Goal: Complete application form: Complete application form

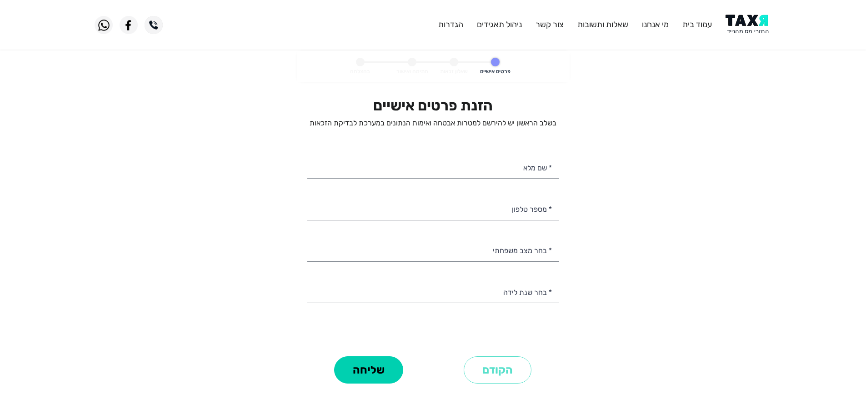
click at [746, 20] on img at bounding box center [749, 25] width 46 height 20
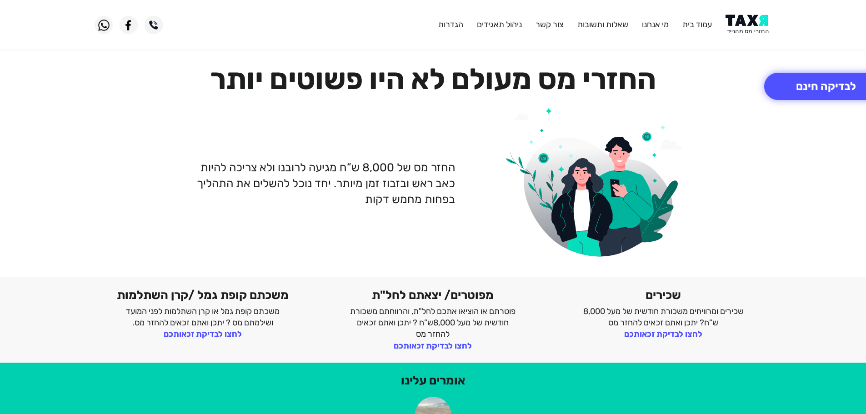
click at [748, 32] on img at bounding box center [749, 25] width 46 height 20
click at [744, 24] on img at bounding box center [749, 25] width 46 height 20
click at [760, 28] on img at bounding box center [749, 25] width 46 height 20
click at [744, 27] on img at bounding box center [749, 25] width 46 height 20
click at [753, 25] on img at bounding box center [749, 25] width 46 height 20
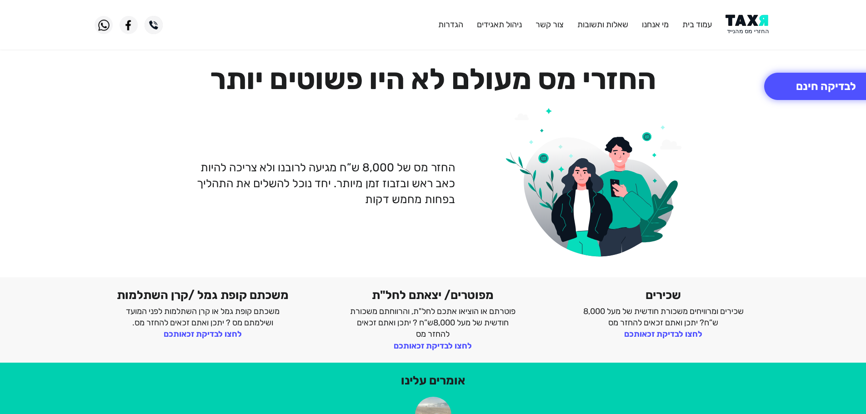
click at [743, 23] on img at bounding box center [749, 25] width 46 height 20
click at [753, 29] on img at bounding box center [749, 25] width 46 height 20
click at [746, 18] on img at bounding box center [749, 25] width 46 height 20
click at [760, 34] on img at bounding box center [749, 25] width 46 height 20
click at [805, 85] on button "לבדיקה חינם" at bounding box center [826, 86] width 124 height 27
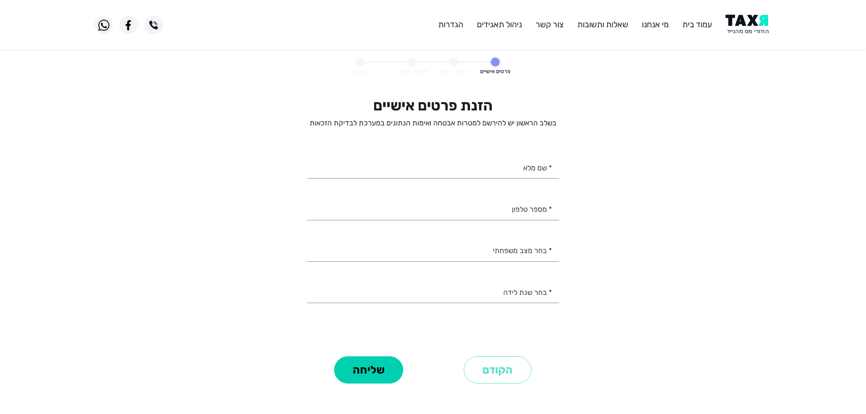
select select
click at [499, 206] on input "* מספר טלפון" at bounding box center [433, 208] width 252 height 23
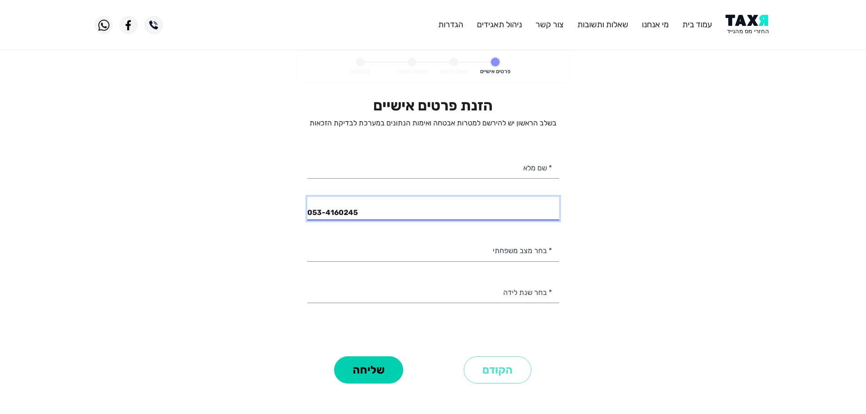
type input "053-4160245"
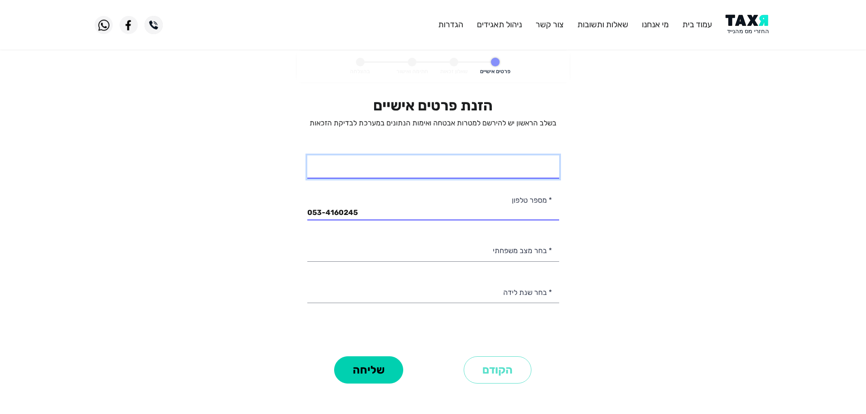
click at [528, 172] on input "* שם מלא" at bounding box center [433, 167] width 252 height 23
type input "[PERSON_NAME]"
click at [744, 33] on img at bounding box center [749, 25] width 46 height 20
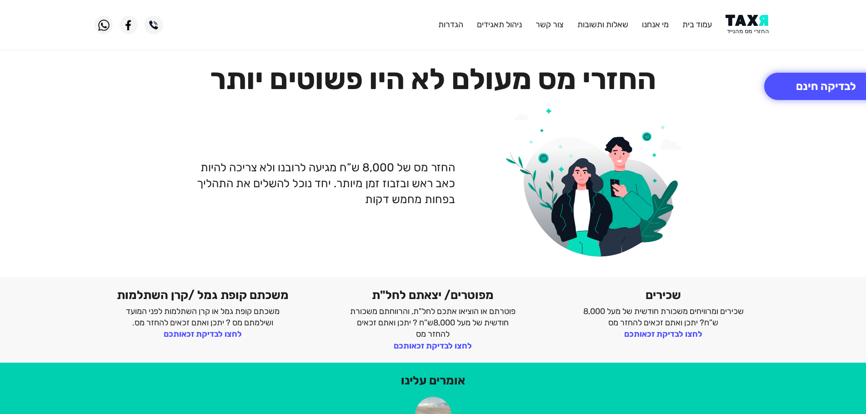
click at [745, 19] on img at bounding box center [749, 25] width 46 height 20
click at [829, 95] on button "לבדיקה חינם" at bounding box center [826, 86] width 124 height 27
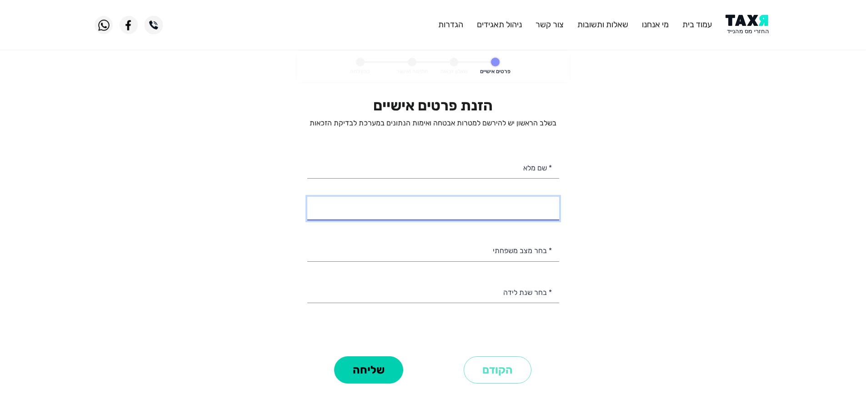
click at [540, 213] on input "* מספר טלפון" at bounding box center [433, 208] width 252 height 23
select select
type input "050-6614566"
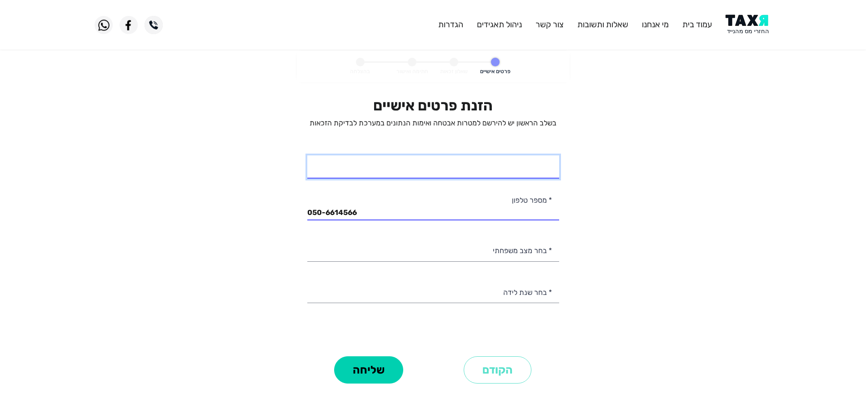
click at [534, 169] on input "* שם מלא" at bounding box center [433, 167] width 252 height 23
type input "וונדי"
click at [522, 172] on input "וונדי" at bounding box center [433, 167] width 252 height 23
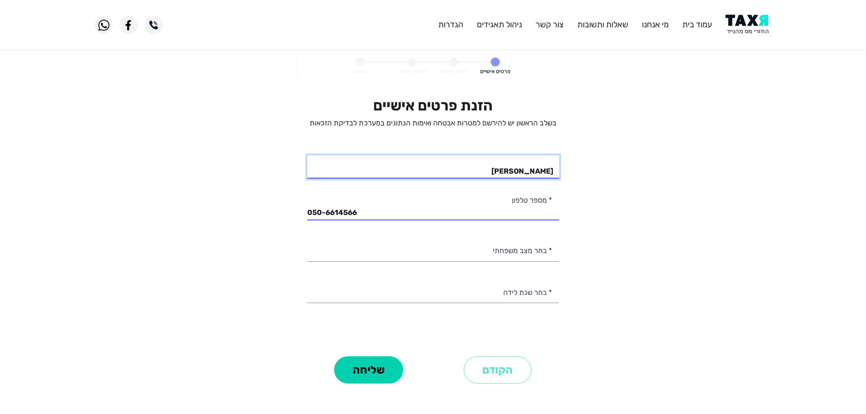
type input "[PERSON_NAME]"
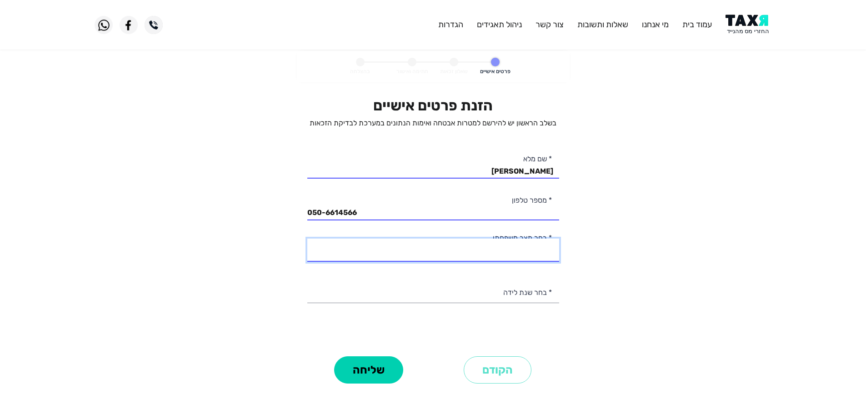
click at [527, 251] on select "רווק/ה נשוי/[PERSON_NAME]/ה אלמן/נה" at bounding box center [433, 250] width 252 height 23
select select "1: Single"
click at [307, 239] on select "רווק/ה נשוי/[PERSON_NAME]/ה אלמן/נה" at bounding box center [433, 250] width 252 height 23
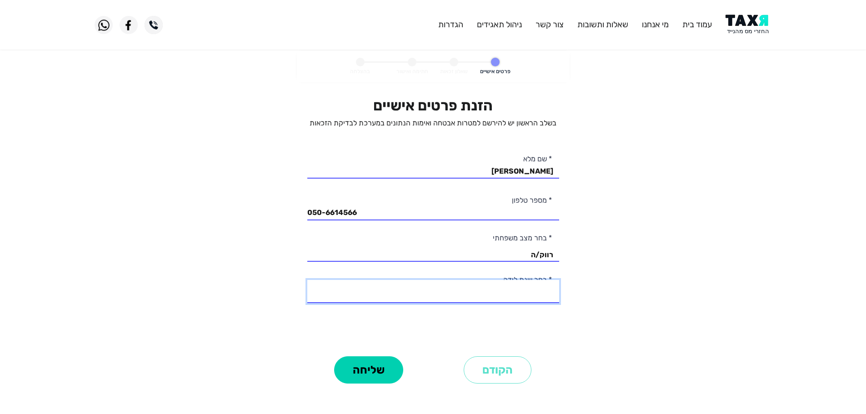
drag, startPoint x: 538, startPoint y: 294, endPoint x: 556, endPoint y: 294, distance: 17.3
click at [538, 294] on select "2003 2002 2001 2000 1999 1998 1997 1996 1995 1994 1993 1992 1991 1990 1989 1988…" at bounding box center [433, 291] width 252 height 23
select select "14: 1990"
click at [307, 280] on select "2003 2002 2001 2000 1999 1998 1997 1996 1995 1994 1993 1992 1991 1990 1989 1988…" at bounding box center [433, 291] width 252 height 23
drag, startPoint x: 379, startPoint y: 363, endPoint x: 387, endPoint y: 362, distance: 8.8
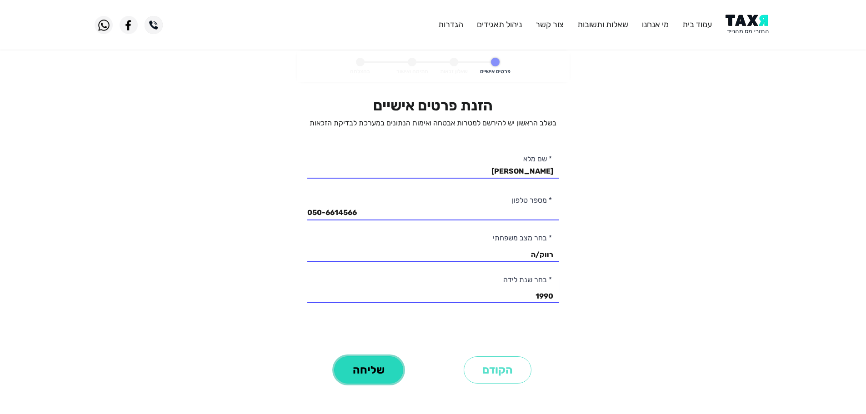
click at [382, 363] on button "שליחה" at bounding box center [368, 370] width 69 height 27
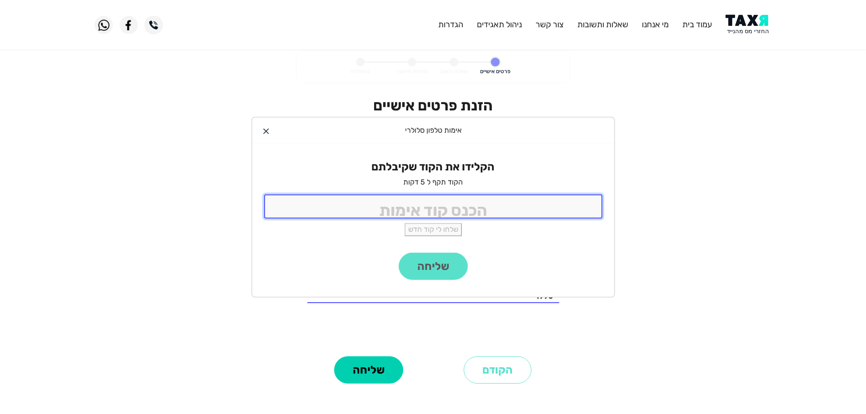
click at [489, 210] on input "tel" at bounding box center [433, 207] width 338 height 24
type input "9988"
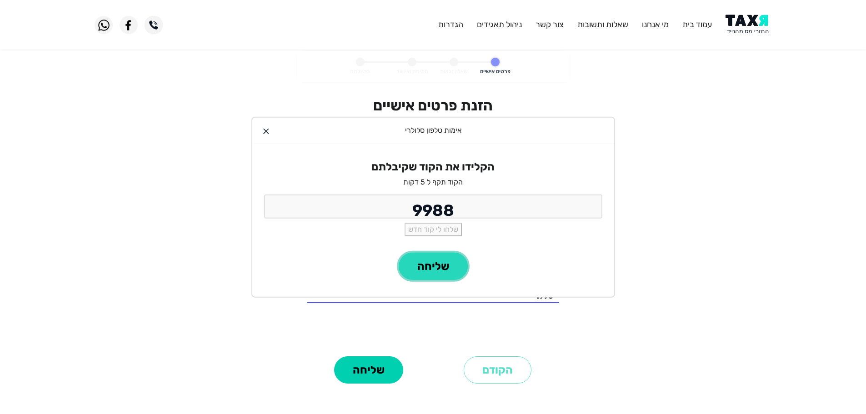
click at [429, 260] on button "שליחה" at bounding box center [433, 266] width 69 height 27
